Goal: Information Seeking & Learning: Find contact information

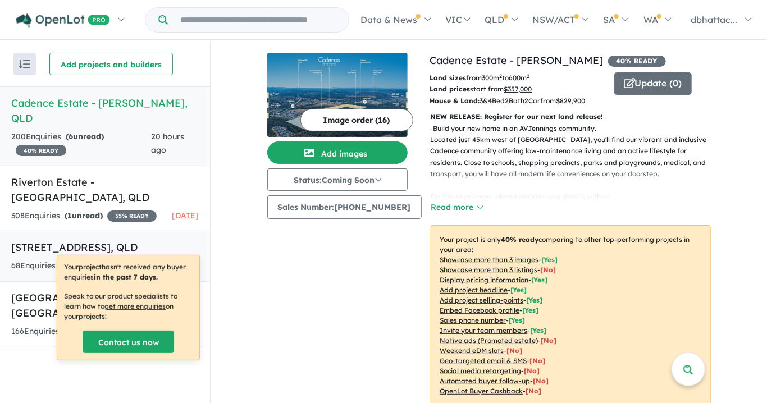
click at [140, 240] on h5 "[STREET_ADDRESS]" at bounding box center [105, 247] width 188 height 15
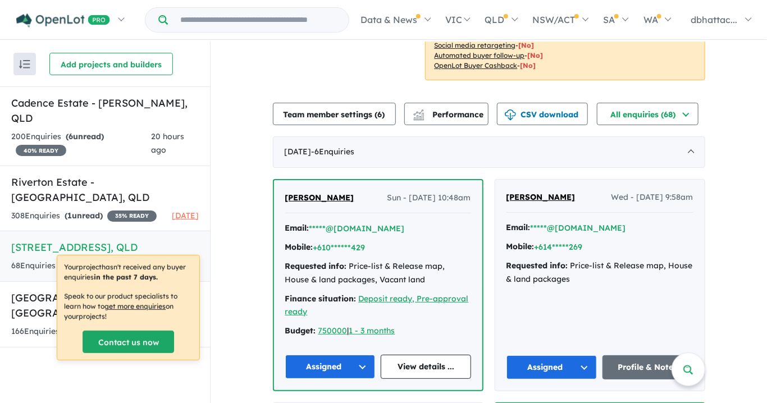
scroll to position [225, 0]
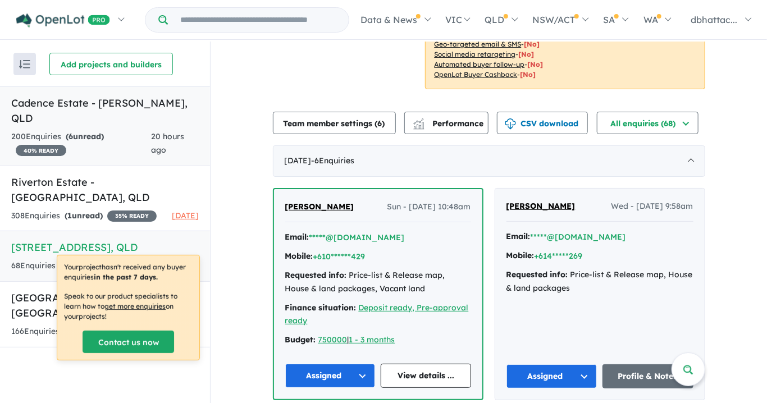
click at [108, 102] on h5 "Cadence Estate - [PERSON_NAME] , [GEOGRAPHIC_DATA]" at bounding box center [105, 111] width 188 height 30
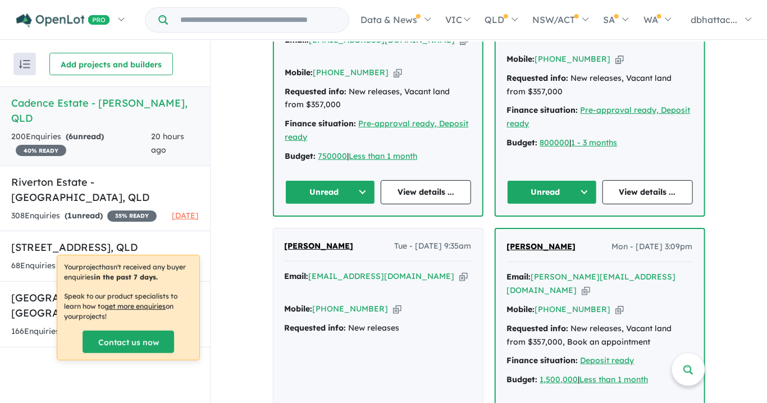
scroll to position [530, 0]
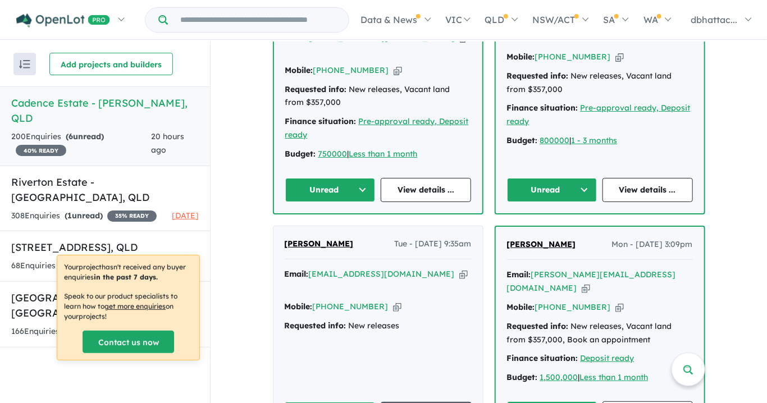
drag, startPoint x: 571, startPoint y: 217, endPoint x: 506, endPoint y: 220, distance: 65.8
click at [507, 238] on div "[PERSON_NAME] Mon - [DATE] 3:09pm" at bounding box center [600, 249] width 186 height 22
copy span "Jason Loakes"
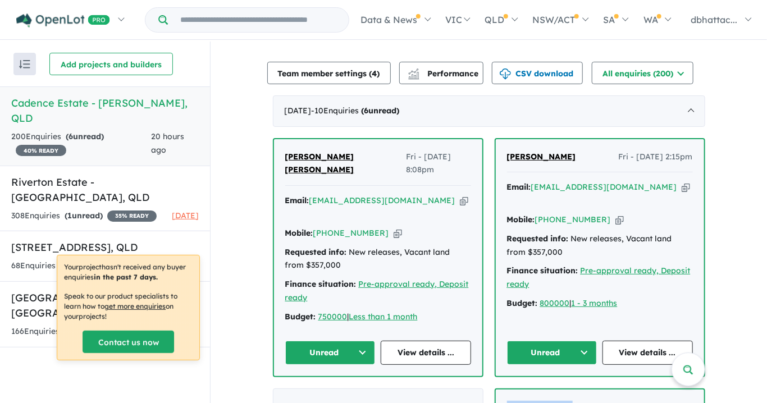
scroll to position [361, 0]
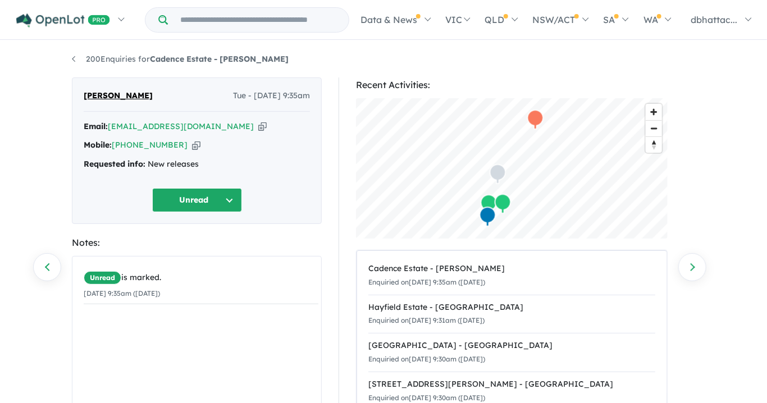
drag, startPoint x: 160, startPoint y: 97, endPoint x: 85, endPoint y: 97, distance: 74.2
click at [85, 97] on div "Agapto Zanelatto Tue - [DATE] 9:35am" at bounding box center [197, 100] width 226 height 22
copy span "[PERSON_NAME]"
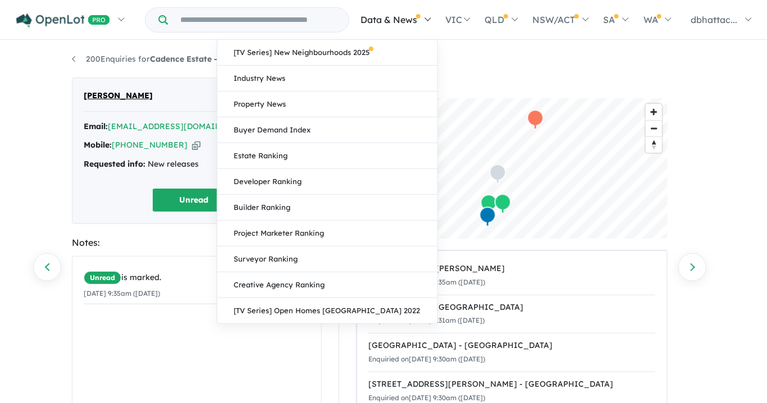
copy span "[PERSON_NAME]"
